Goal: Task Accomplishment & Management: Complete application form

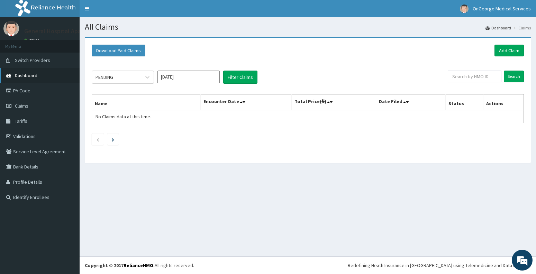
click at [25, 73] on span "Dashboard" at bounding box center [26, 75] width 22 height 6
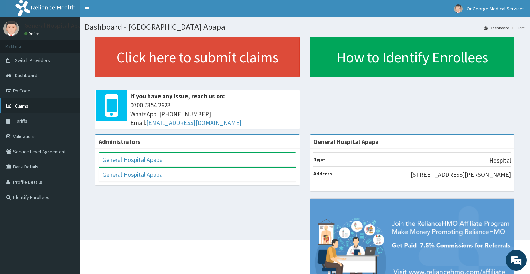
click at [25, 109] on link "Claims" at bounding box center [40, 105] width 80 height 15
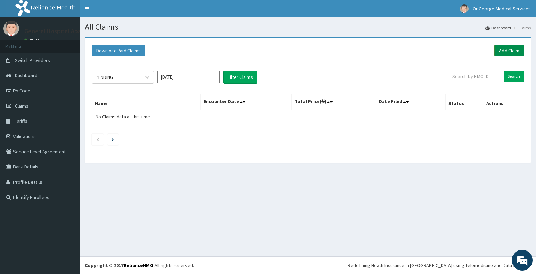
click at [508, 52] on link "Add Claim" at bounding box center [508, 51] width 29 height 12
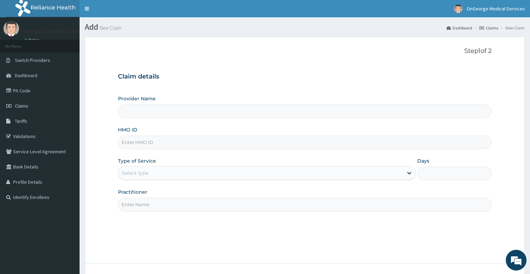
type input "General Hospital Apapa"
click at [345, 190] on div "Practitioner" at bounding box center [305, 200] width 374 height 23
click at [142, 144] on input "HMO ID" at bounding box center [305, 142] width 374 height 13
type input "h"
click at [402, 226] on div "Step 1 of 2 Claim details Provider Name General Hospital Apapa HMO ID HST/ Type…" at bounding box center [305, 150] width 374 height 206
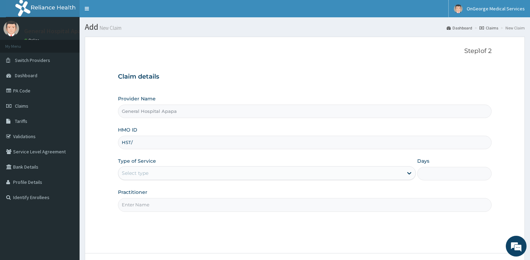
click at [144, 144] on input "HST/" at bounding box center [305, 142] width 374 height 13
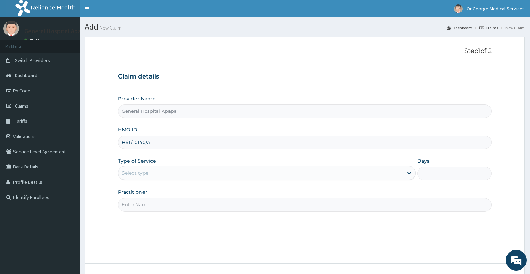
type input "HST/10140/A"
click at [169, 174] on div "Select type" at bounding box center [260, 172] width 284 height 11
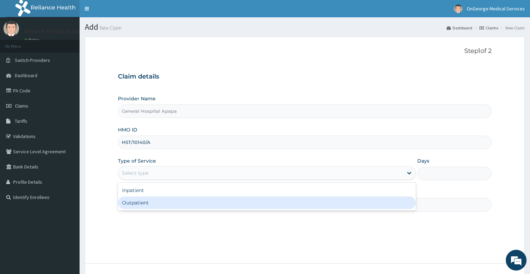
click at [174, 201] on div "Outpatient" at bounding box center [267, 203] width 298 height 12
type input "1"
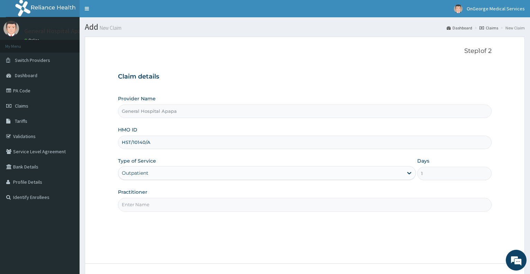
click at [176, 204] on input "Practitioner" at bounding box center [305, 204] width 374 height 13
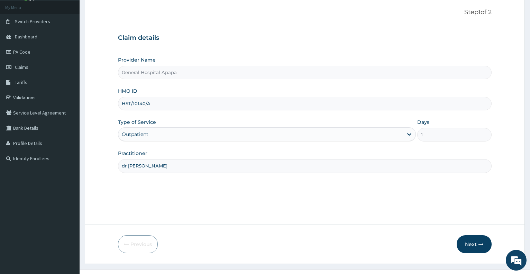
scroll to position [52, 0]
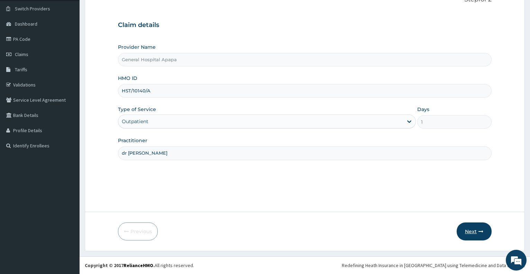
type input "dr busola"
click at [470, 229] on button "Next" at bounding box center [474, 231] width 35 height 18
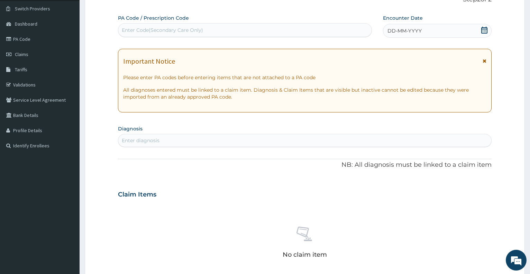
click at [179, 29] on div "Enter Code(Secondary Care Only)" at bounding box center [162, 30] width 81 height 7
paste input "PA/BE6A24"
type input "PA/BE6A24"
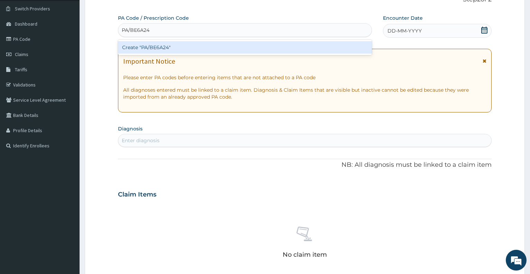
click at [190, 44] on div "Create "PA/BE6A24"" at bounding box center [245, 47] width 254 height 12
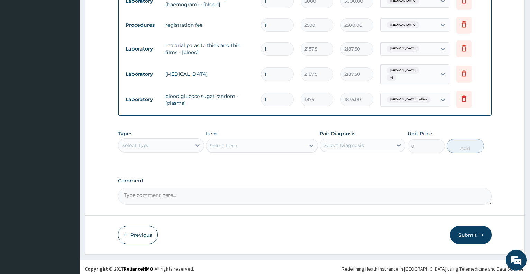
scroll to position [311, 0]
click at [173, 143] on div "Select Type" at bounding box center [154, 144] width 73 height 11
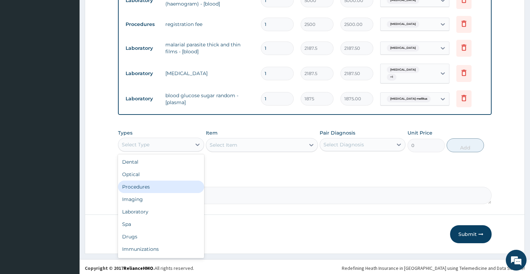
click at [155, 181] on div "Procedures" at bounding box center [161, 187] width 86 height 12
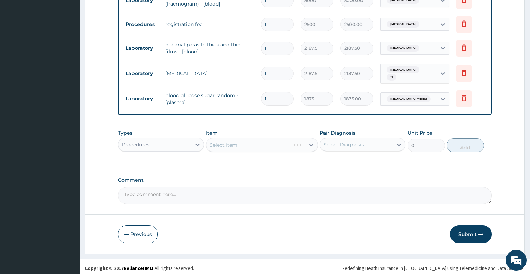
click at [233, 140] on div "Select Item" at bounding box center [262, 145] width 112 height 14
click at [237, 141] on div "Select Item" at bounding box center [262, 145] width 112 height 14
click at [237, 141] on div "Select Item" at bounding box center [255, 144] width 99 height 11
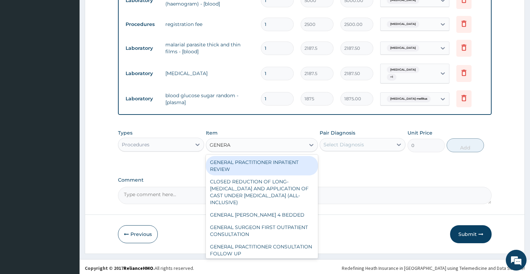
type input "GENERAL"
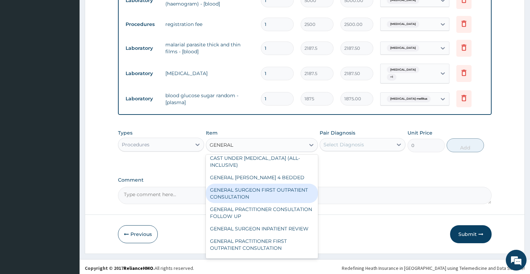
scroll to position [56, 0]
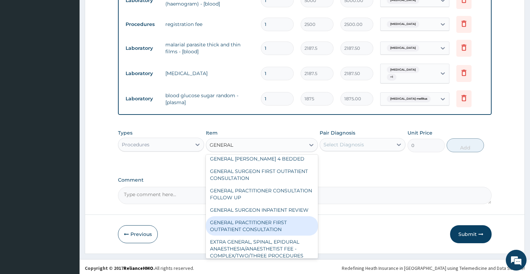
click at [286, 234] on div "GENERAL PRACTITIONER FIRST OUTPATIENT CONSULTATION" at bounding box center [262, 225] width 112 height 19
type input "3750"
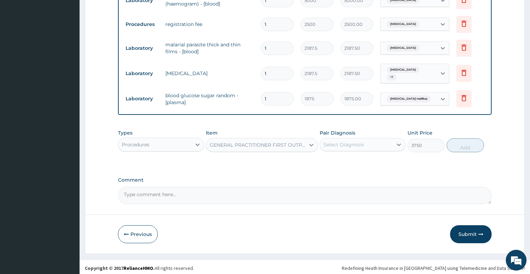
click at [348, 142] on div "Select Diagnosis" at bounding box center [344, 144] width 40 height 7
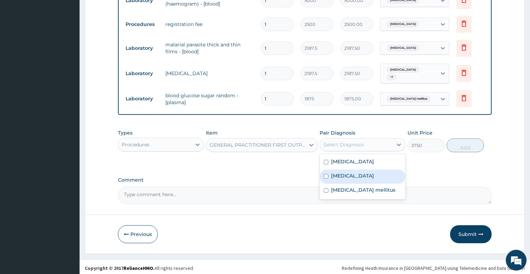
click at [353, 171] on div "Malaria" at bounding box center [363, 177] width 86 height 14
checkbox input "true"
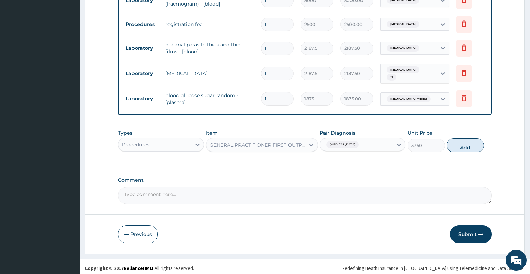
click at [463, 142] on button "Add" at bounding box center [465, 145] width 37 height 14
type input "0"
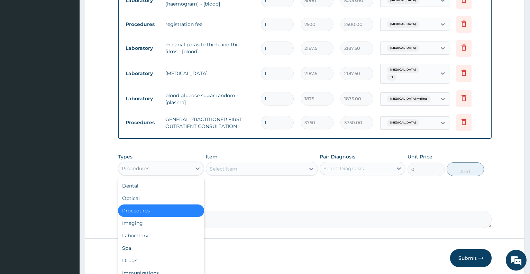
click at [182, 169] on div "Procedures" at bounding box center [154, 168] width 73 height 11
click at [158, 259] on div "Drugs" at bounding box center [161, 260] width 86 height 12
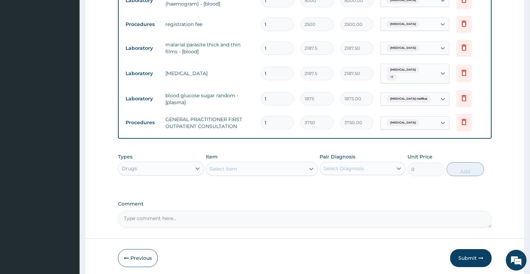
click at [226, 167] on div "Select Item" at bounding box center [224, 168] width 28 height 7
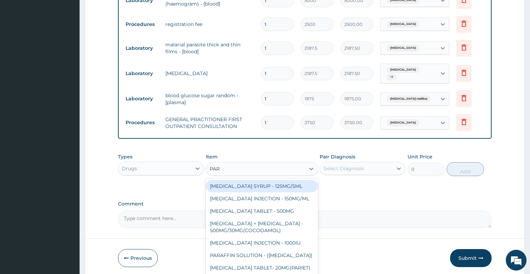
type input "PARA"
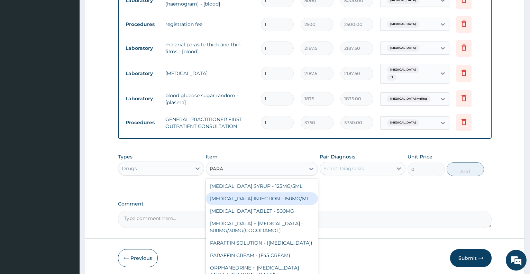
click at [236, 198] on div "PARACETAMOL INJECTION - 150MG/ML" at bounding box center [262, 198] width 112 height 12
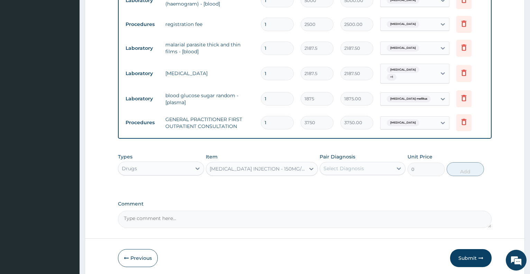
type input "560"
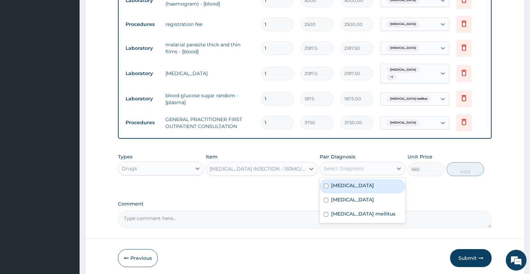
click at [374, 167] on div "Select Diagnosis" at bounding box center [356, 168] width 73 height 11
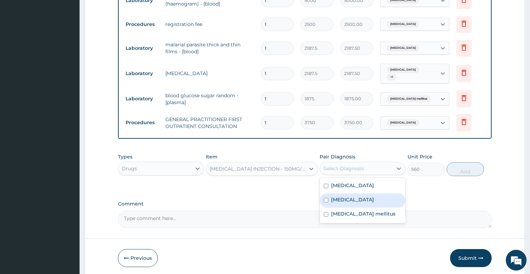
click at [360, 200] on div "Malaria" at bounding box center [363, 200] width 86 height 14
checkbox input "true"
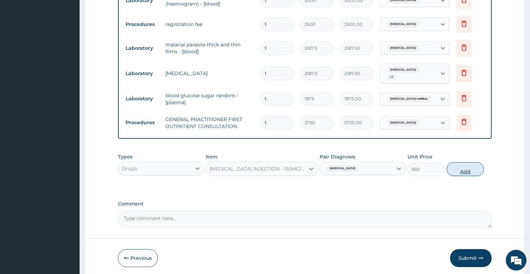
click at [462, 166] on button "Add" at bounding box center [465, 169] width 37 height 14
type input "0"
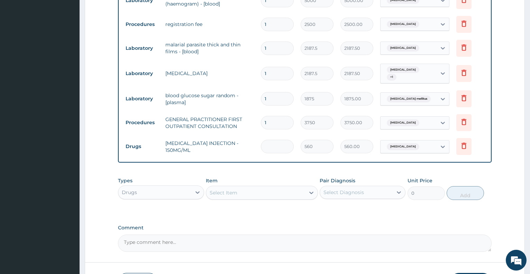
type input "0.00"
type input "4"
type input "2240.00"
type input "4"
click at [224, 193] on div "Select Item" at bounding box center [224, 192] width 28 height 7
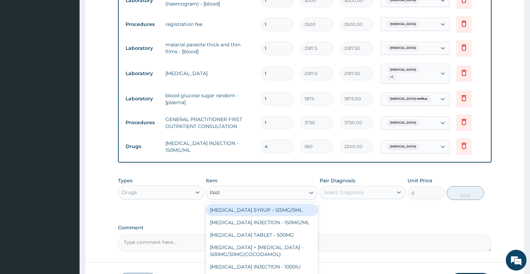
type input "PARA"
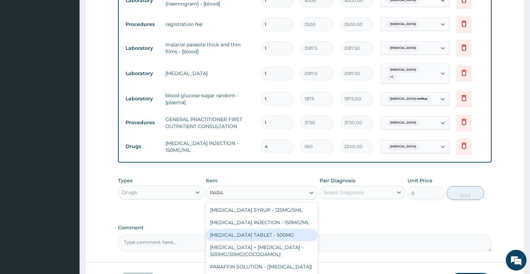
click at [247, 235] on div "PARACETAMOL TABLET - 500MG" at bounding box center [262, 235] width 112 height 12
type input "33.599999999999994"
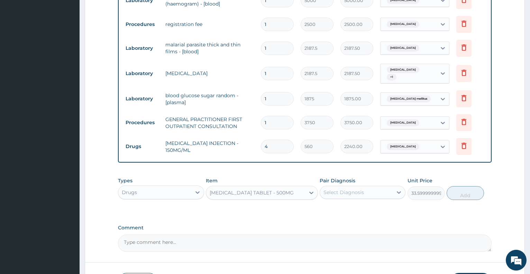
click at [381, 190] on div "Select Diagnosis" at bounding box center [356, 192] width 73 height 11
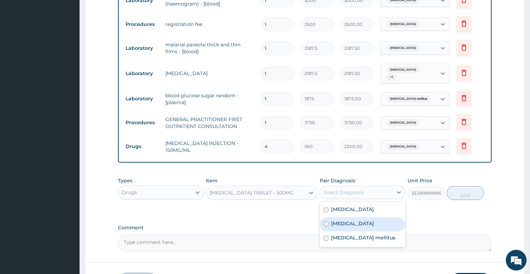
click at [366, 218] on div "Malaria" at bounding box center [363, 224] width 86 height 14
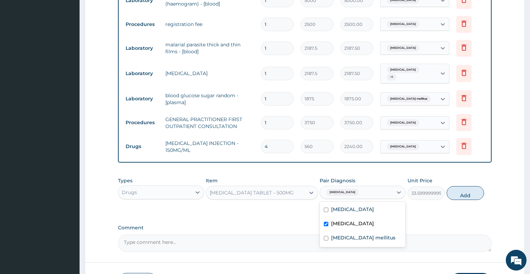
checkbox input "true"
click at [457, 190] on button "Add" at bounding box center [465, 193] width 37 height 14
type input "0"
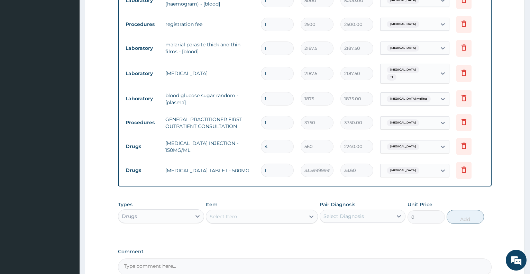
type input "18"
type input "604.80"
type input "18"
click at [243, 211] on div "Select Item" at bounding box center [255, 216] width 99 height 11
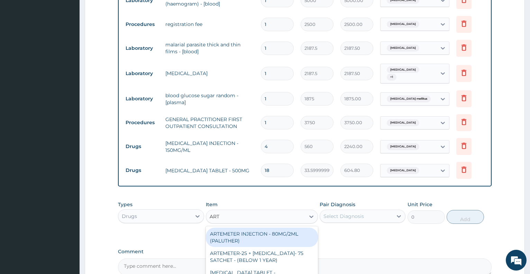
type input "ARTE"
click at [258, 233] on div "ARTEMETER INJECTION - 80MG/2ML (PALUTHER)" at bounding box center [262, 237] width 112 height 19
type input "700"
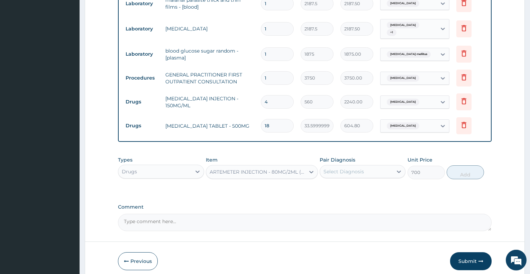
scroll to position [364, 0]
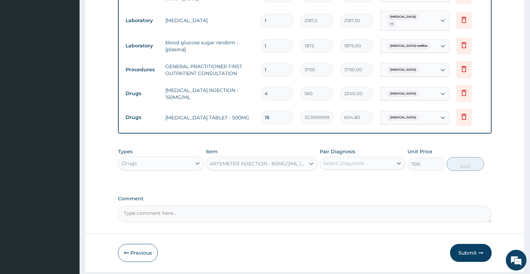
click at [285, 160] on div "ARTEMETER INJECTION - 80MG/2ML (PALUTHER)" at bounding box center [258, 163] width 96 height 7
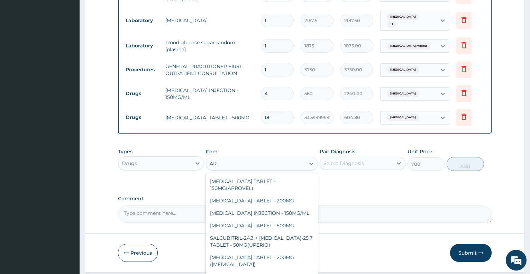
scroll to position [0, 0]
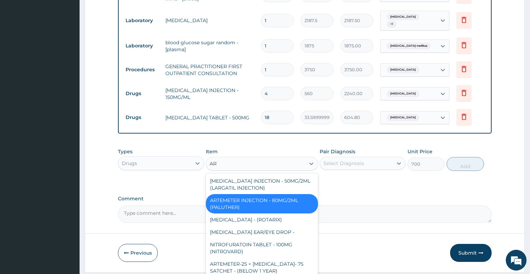
type input "ART"
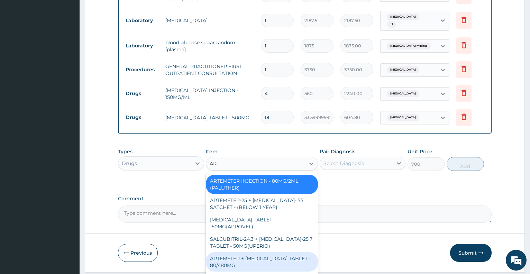
click at [299, 265] on div "ARTEMETER + LUMEFANTRINE TABLET - 80/480MG" at bounding box center [262, 261] width 112 height 19
type input "364"
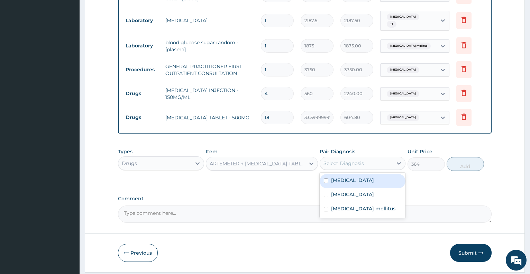
click at [343, 167] on div "Select Diagnosis" at bounding box center [363, 163] width 86 height 13
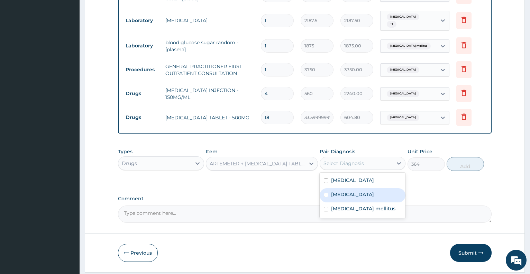
click at [347, 191] on label "Malaria" at bounding box center [352, 194] width 43 height 7
checkbox input "true"
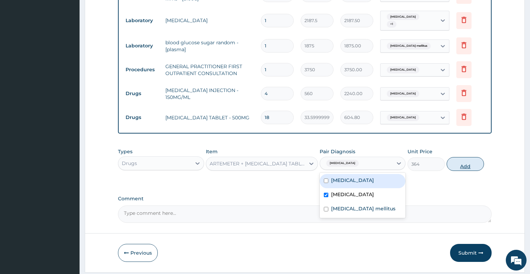
click at [455, 160] on button "Add" at bounding box center [465, 164] width 37 height 14
type input "0"
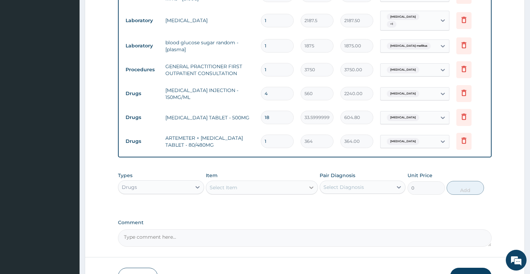
type input "0.00"
type input "6"
type input "2184.00"
type input "6"
click at [286, 186] on div "Select Item" at bounding box center [255, 187] width 99 height 11
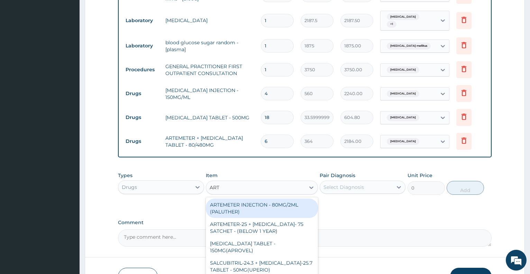
type input "ARTE"
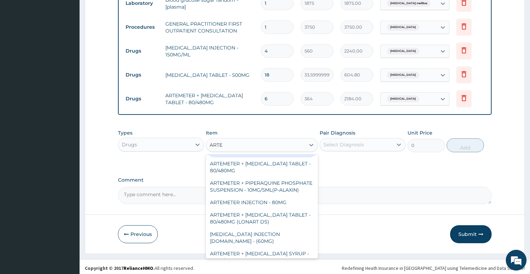
scroll to position [56, 0]
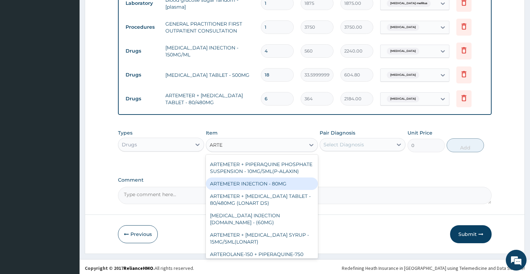
click at [283, 190] on div "ARTEMETER INJECTION - 80MG" at bounding box center [262, 184] width 112 height 12
type input "475.99999999999994"
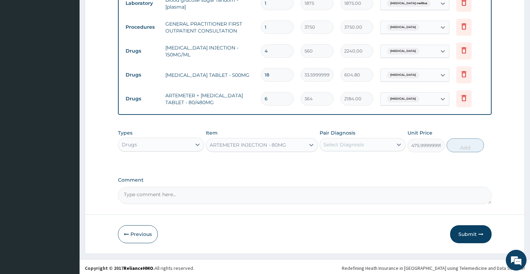
click at [302, 145] on div "ARTEMETER INJECTION - 80MG" at bounding box center [255, 144] width 99 height 11
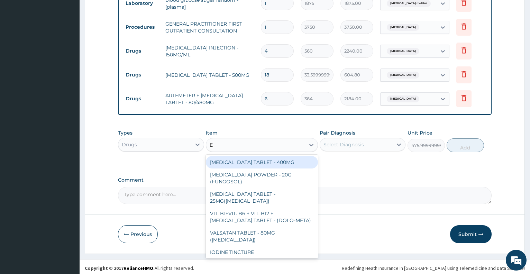
type input "E"
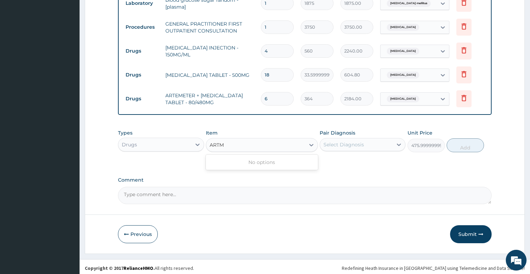
type input "ART"
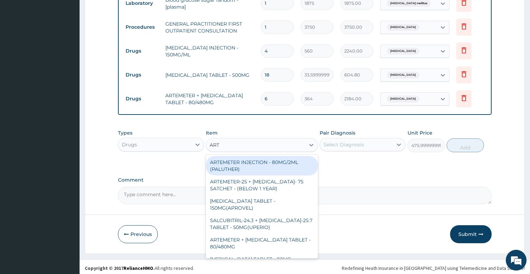
click at [282, 163] on div "ARTEMETER INJECTION - 80MG/2ML (PALUTHER)" at bounding box center [262, 165] width 112 height 19
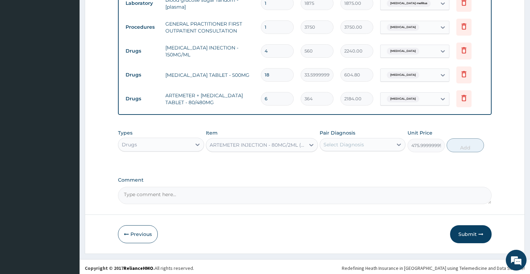
type input "700"
click at [342, 142] on div "Select Diagnosis" at bounding box center [344, 144] width 40 height 7
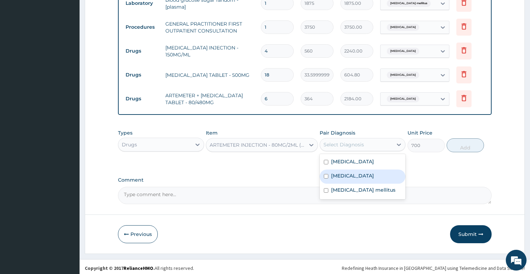
click at [349, 170] on div "Malaria" at bounding box center [363, 177] width 86 height 14
checkbox input "true"
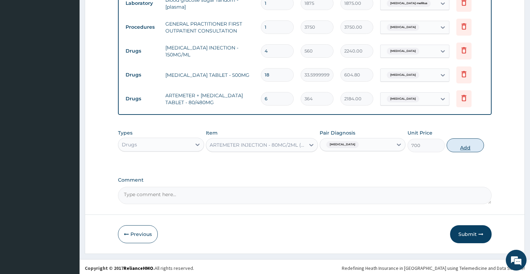
click at [460, 140] on button "Add" at bounding box center [465, 145] width 37 height 14
type input "0"
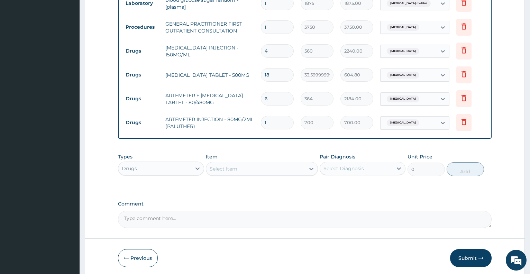
type input "0.00"
type input "6"
type input "4200.00"
type input "6"
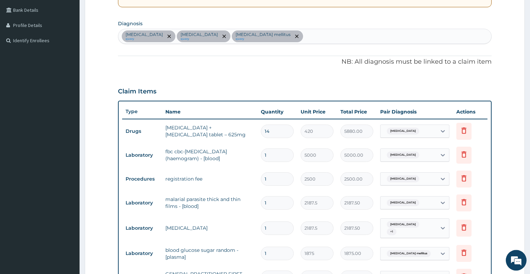
scroll to position [145, 0]
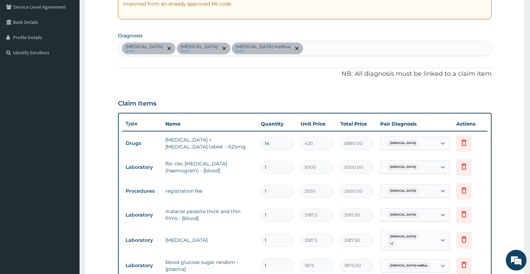
click at [267, 50] on div "Sepsis query Malaria query Diabetes mellitus query" at bounding box center [304, 48] width 373 height 15
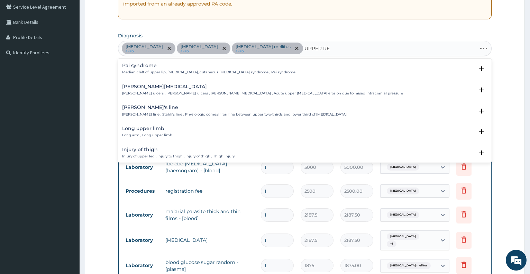
type input "UPPER RES"
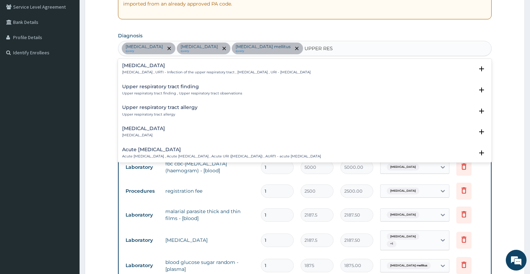
click at [137, 69] on div "Upper respiratory infection Upper respiratory infection , URTI - Infection of t…" at bounding box center [216, 69] width 189 height 12
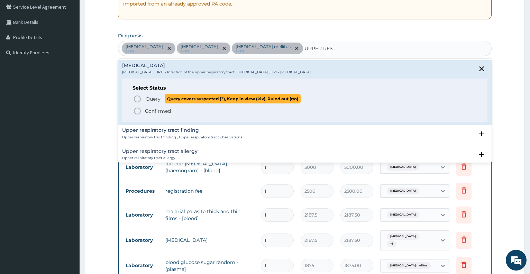
click at [149, 99] on span "Query" at bounding box center [153, 98] width 15 height 7
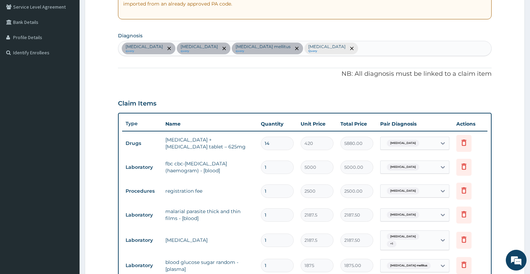
scroll to position [407, 0]
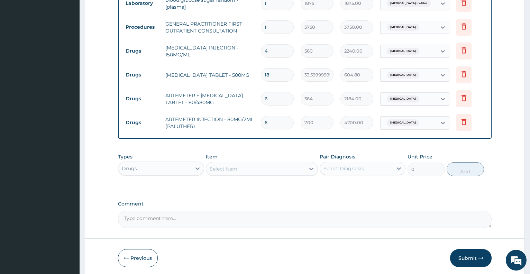
click at [251, 164] on div "Select Item" at bounding box center [255, 168] width 99 height 11
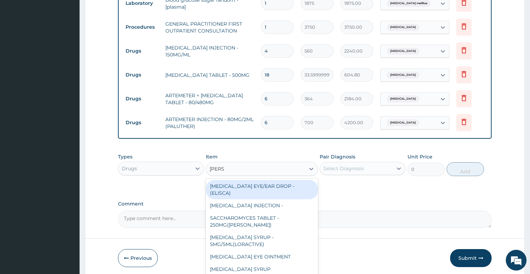
type input "LORAT"
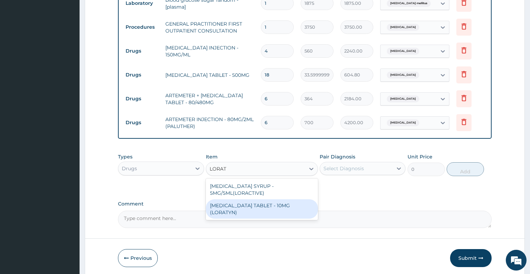
click at [262, 204] on div "LORATADINE TABLET - 10MG (LORATYN)" at bounding box center [262, 208] width 112 height 19
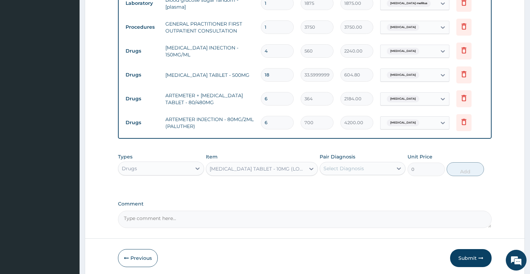
type input "98"
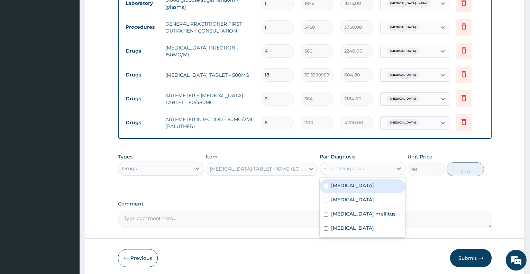
click at [375, 167] on div "Select Diagnosis" at bounding box center [356, 168] width 73 height 11
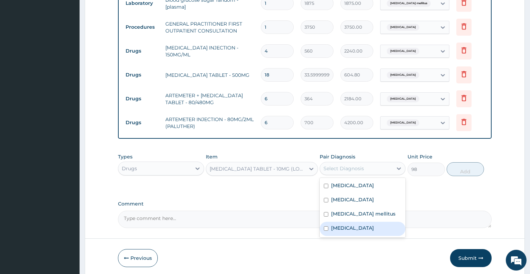
click at [374, 225] on label "Upper respiratory infection" at bounding box center [352, 228] width 43 height 7
checkbox input "true"
click at [469, 171] on button "Add" at bounding box center [465, 169] width 37 height 14
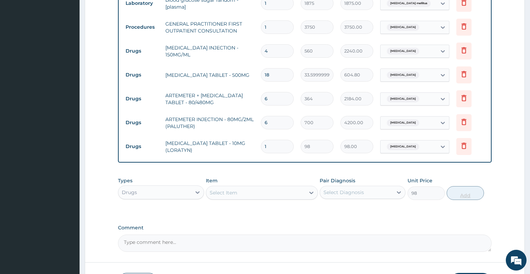
type input "0"
type input "10"
type input "980.00"
type input "10"
click at [231, 191] on div "Select Item" at bounding box center [224, 192] width 28 height 7
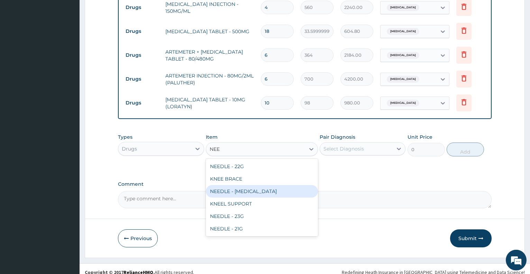
scroll to position [455, 0]
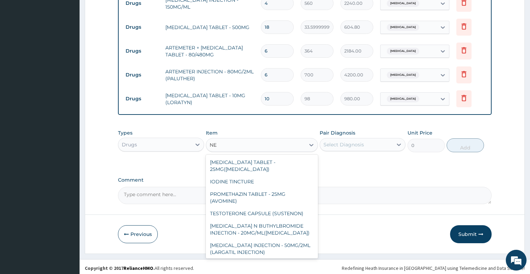
type input "N"
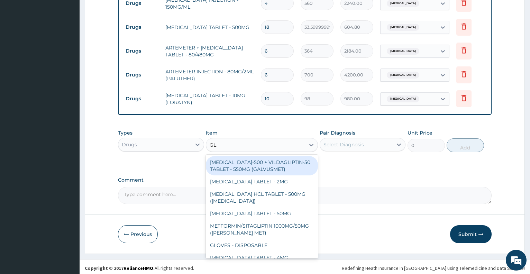
type input "GLO"
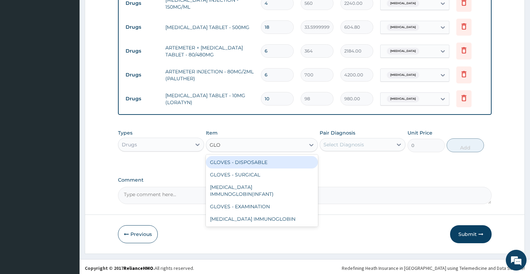
click at [270, 159] on div "GLOVES - DISPOSABLE" at bounding box center [262, 162] width 112 height 12
type input "64.39999999999999"
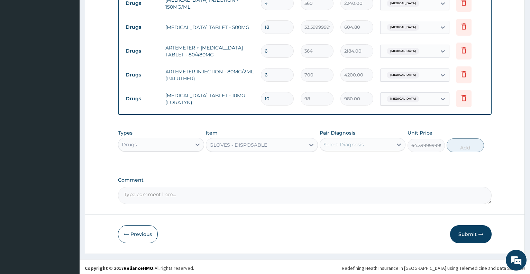
click at [342, 142] on div "Select Diagnosis" at bounding box center [344, 144] width 40 height 7
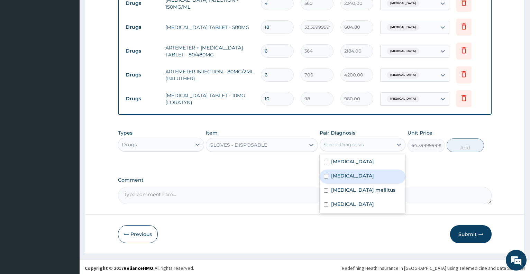
click at [350, 172] on div "Malaria" at bounding box center [363, 177] width 86 height 14
checkbox input "true"
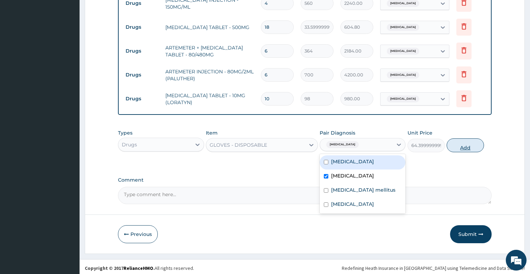
click at [456, 146] on button "Add" at bounding box center [465, 145] width 37 height 14
type input "0"
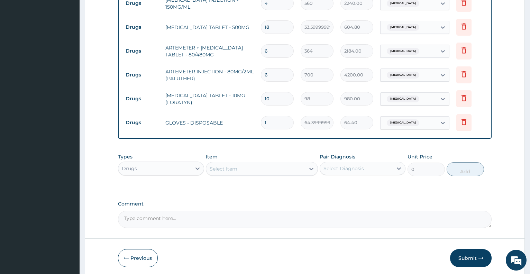
type input "0.00"
type input "5"
type input "322.00"
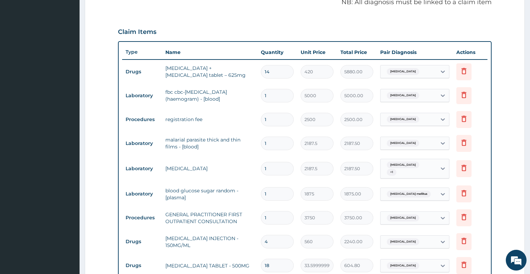
scroll to position [479, 0]
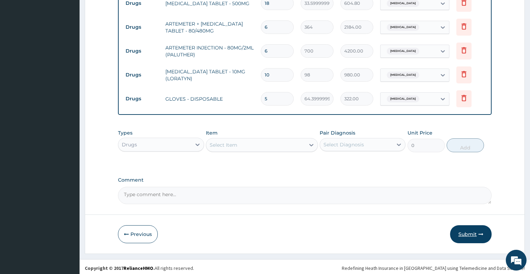
type input "5"
click at [466, 229] on button "Submit" at bounding box center [471, 234] width 42 height 18
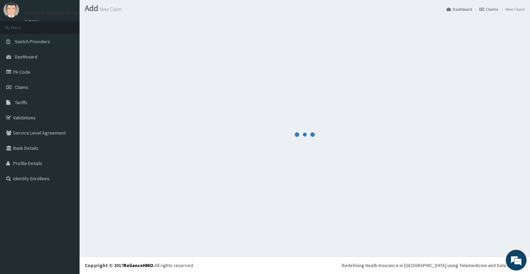
scroll to position [19, 0]
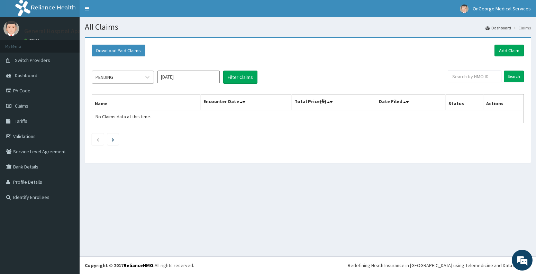
click at [124, 79] on div "PENDING" at bounding box center [116, 77] width 48 height 11
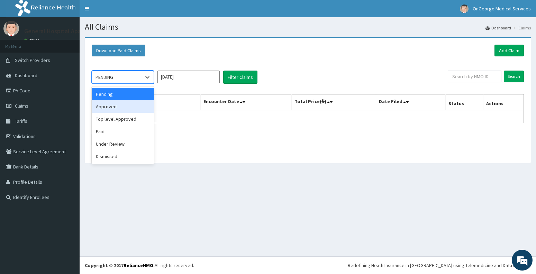
click at [110, 109] on div "Approved" at bounding box center [123, 106] width 62 height 12
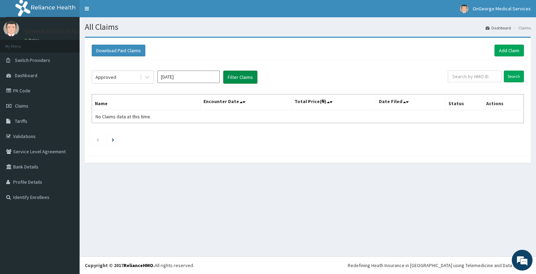
click at [237, 82] on button "Filter Claims" at bounding box center [240, 77] width 34 height 13
click at [238, 77] on button "Filter Claims" at bounding box center [240, 77] width 34 height 13
click at [135, 79] on div "Approved" at bounding box center [116, 77] width 48 height 11
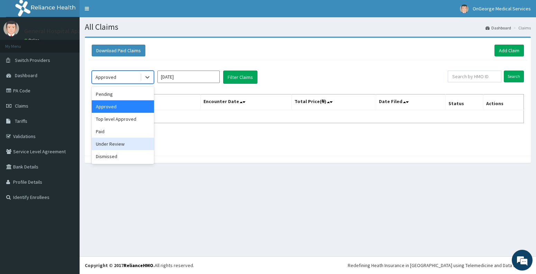
click at [116, 146] on div "Under Review" at bounding box center [123, 144] width 62 height 12
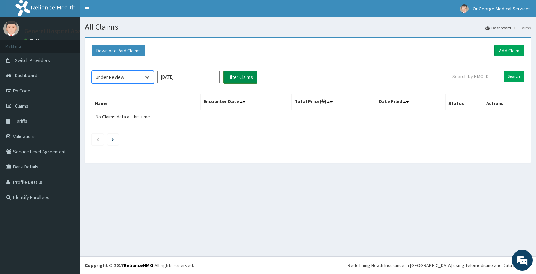
click at [238, 76] on button "Filter Claims" at bounding box center [240, 77] width 34 height 13
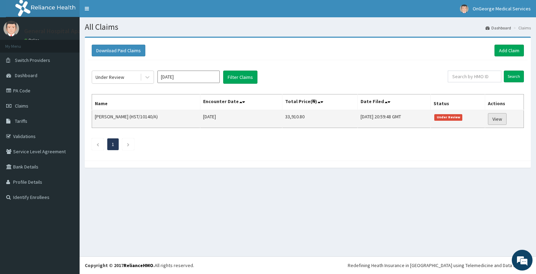
click at [498, 120] on link "View" at bounding box center [497, 119] width 19 height 12
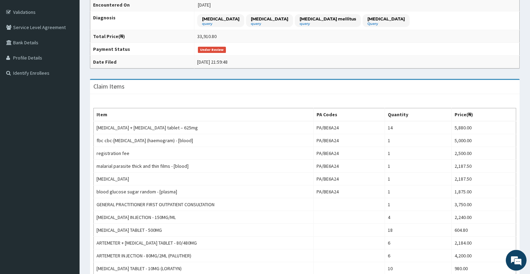
scroll to position [109, 0]
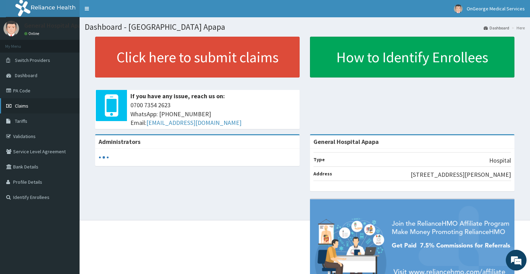
click at [29, 109] on link "Claims" at bounding box center [40, 105] width 80 height 15
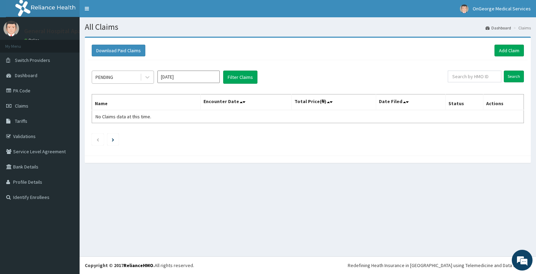
click at [135, 79] on div "PENDING" at bounding box center [116, 77] width 48 height 11
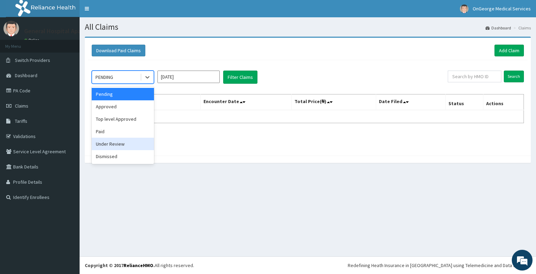
click at [112, 146] on div "Under Review" at bounding box center [123, 144] width 62 height 12
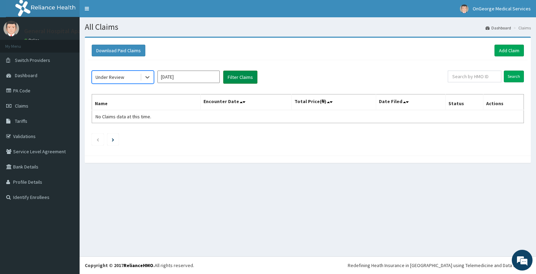
click at [237, 76] on button "Filter Claims" at bounding box center [240, 77] width 34 height 13
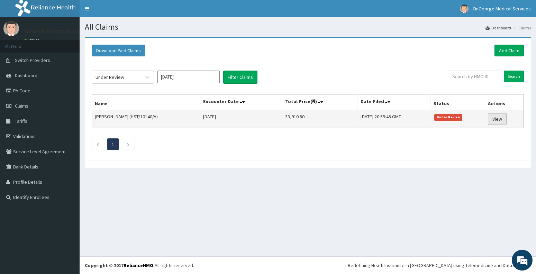
click at [499, 120] on link "View" at bounding box center [497, 119] width 19 height 12
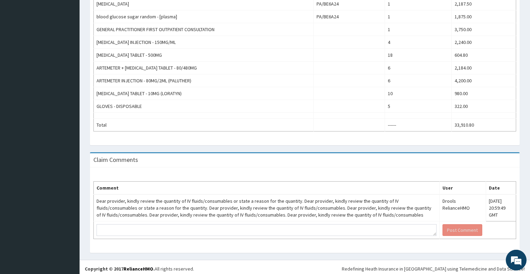
scroll to position [303, 0]
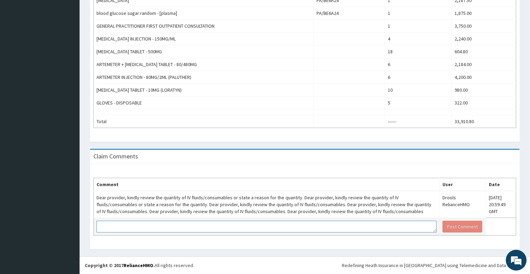
click at [395, 228] on textarea at bounding box center [267, 227] width 340 height 12
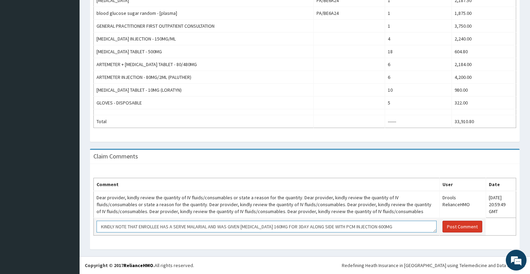
type textarea "KINDLY NOTE THAT ENROLLEE HAS A SERVE MALARIAL AND WAS GIVEN ARTEMETHER 160MG F…"
click at [457, 227] on button "Post Comment" at bounding box center [463, 227] width 40 height 12
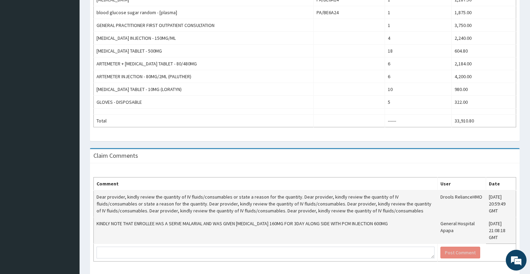
click at [475, 204] on td "Drools RelianceHMO" at bounding box center [462, 203] width 48 height 27
